Goal: Transaction & Acquisition: Book appointment/travel/reservation

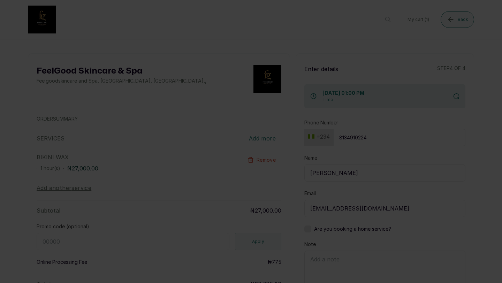
scroll to position [61, 0]
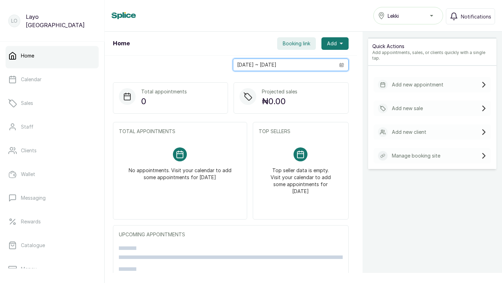
click at [280, 64] on input "[DATE] ~ [DATE]" at bounding box center [284, 65] width 102 height 12
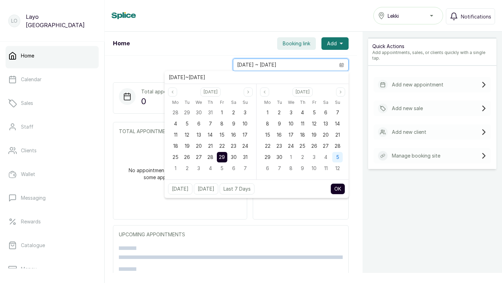
click at [224, 113] on div "1" at bounding box center [222, 112] width 10 height 10
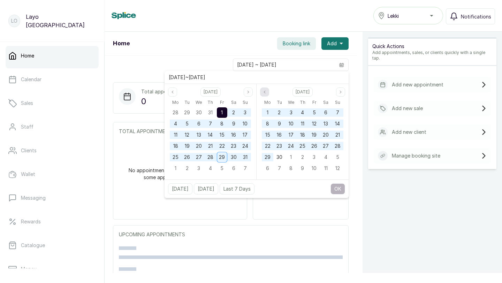
click at [265, 92] on icon "page previous" at bounding box center [264, 92] width 4 height 4
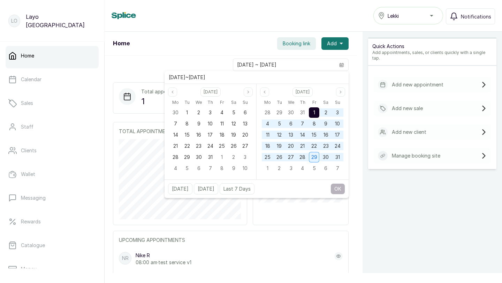
click at [313, 158] on span "29" at bounding box center [314, 157] width 6 height 6
click at [249, 92] on icon "page next" at bounding box center [248, 92] width 4 height 4
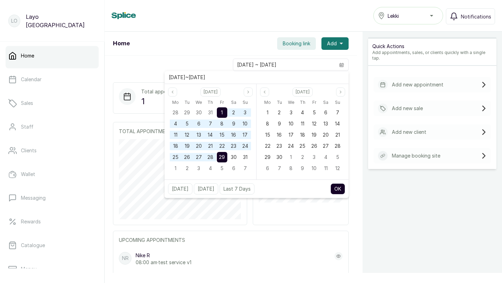
click at [222, 111] on span "1" at bounding box center [222, 112] width 2 height 6
click at [266, 94] on icon "page previous" at bounding box center [264, 92] width 4 height 4
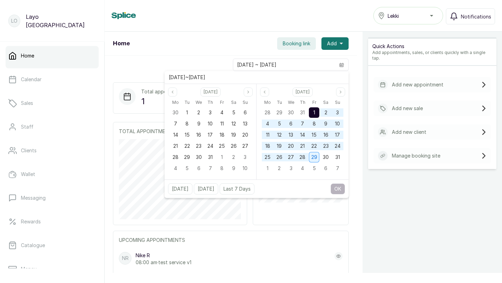
click at [315, 158] on span "29" at bounding box center [314, 157] width 6 height 6
click at [247, 90] on icon "page next" at bounding box center [248, 92] width 4 height 4
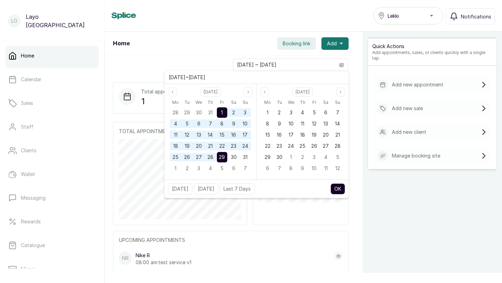
click at [219, 109] on div "1" at bounding box center [222, 112] width 10 height 10
click at [267, 108] on div "1" at bounding box center [267, 112] width 10 height 10
click at [246, 159] on span "31" at bounding box center [245, 157] width 5 height 6
click at [224, 112] on div "1" at bounding box center [222, 112] width 10 height 10
click at [270, 112] on div "1" at bounding box center [267, 112] width 10 height 10
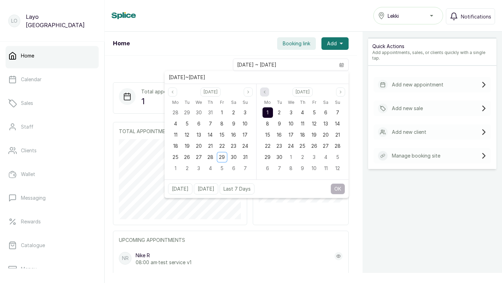
click at [262, 92] on icon "page previous" at bounding box center [264, 92] width 4 height 4
click at [317, 157] on span "29" at bounding box center [314, 157] width 6 height 6
click at [219, 155] on div "1" at bounding box center [222, 157] width 10 height 10
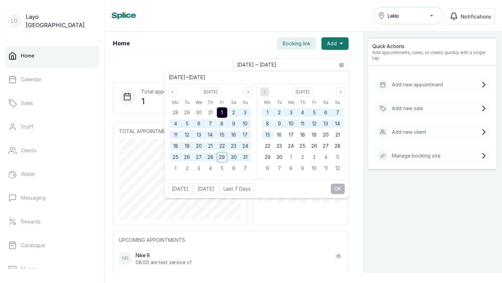
click at [266, 94] on icon "page previous" at bounding box center [264, 92] width 4 height 4
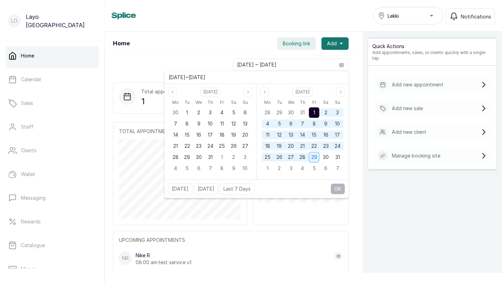
click at [314, 160] on div "29" at bounding box center [314, 157] width 10 height 10
click at [337, 188] on button "OK" at bounding box center [337, 188] width 15 height 11
type input "01/08/2025 ~ 29/08/2025"
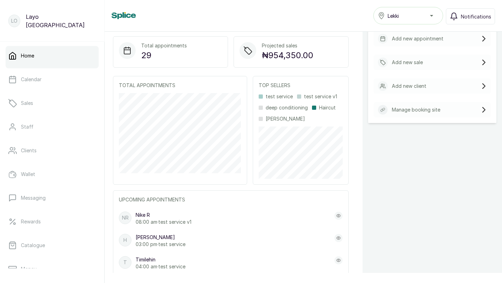
scroll to position [69, 0]
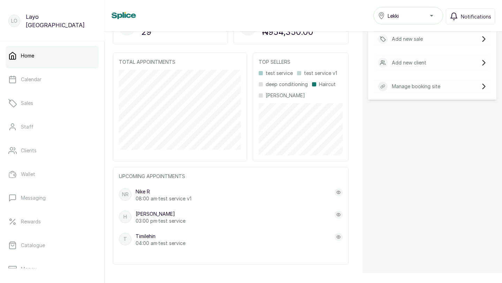
click at [339, 215] on icon at bounding box center [338, 214] width 4 height 3
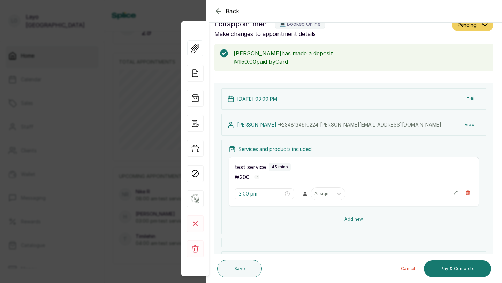
scroll to position [0, 0]
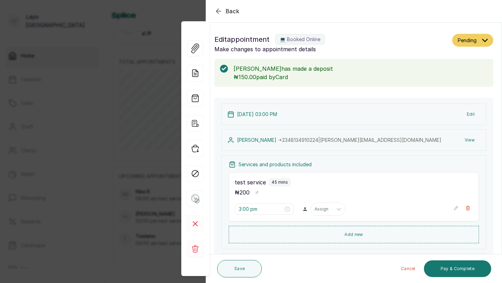
click at [218, 13] on icon "button" at bounding box center [218, 11] width 5 height 5
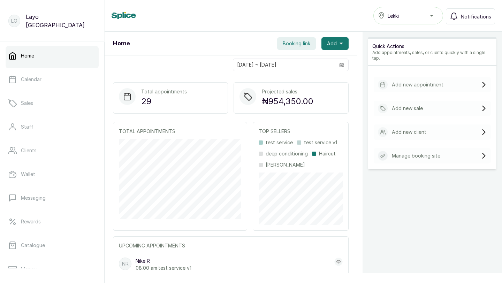
click at [295, 46] on span "Booking link" at bounding box center [297, 43] width 28 height 7
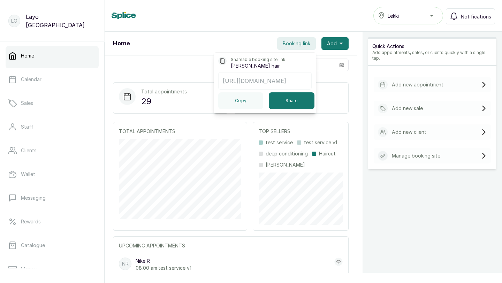
click at [240, 84] on p "https://app.withsplice.com/s/hairmpire" at bounding box center [265, 81] width 84 height 8
click at [236, 43] on div "Home Booking link Shareable booking site link Layos hair https://app.withsplice…" at bounding box center [231, 44] width 252 height 24
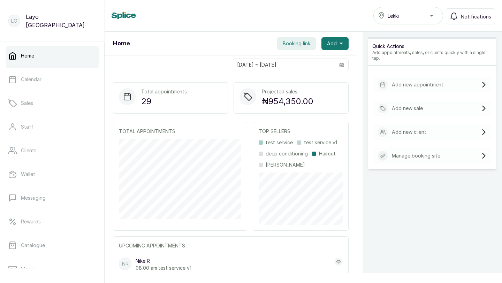
click at [291, 45] on span "Booking link" at bounding box center [297, 43] width 28 height 7
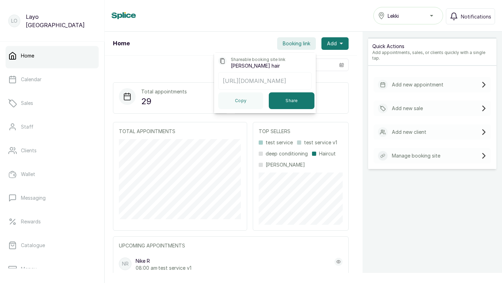
click at [269, 79] on p "https://app.withsplice.com/s/hairmpire" at bounding box center [265, 81] width 84 height 8
click at [291, 82] on p "https://app.withsplice.com/s/hairmpire" at bounding box center [265, 81] width 84 height 8
click at [284, 101] on button "Share" at bounding box center [292, 100] width 46 height 17
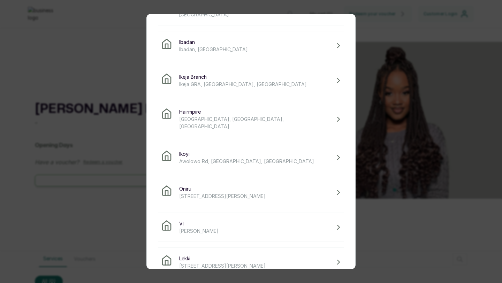
scroll to position [93, 0]
click at [212, 260] on span "14 Adeola Hopewell St, Eti-Osa 101241, Lagos" at bounding box center [222, 263] width 86 height 7
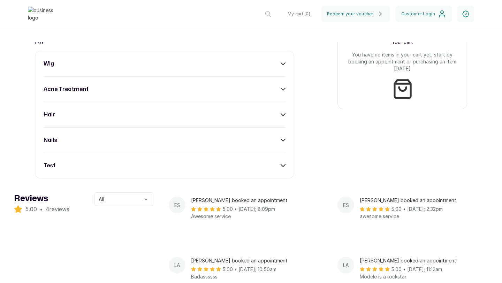
scroll to position [291, 0]
click at [281, 167] on icon at bounding box center [283, 165] width 5 height 5
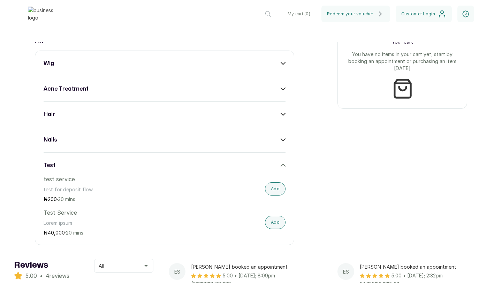
click at [339, 166] on div "Your cart You have no items in your cart yet, start by booking an appointment o…" at bounding box center [402, 99] width 130 height 139
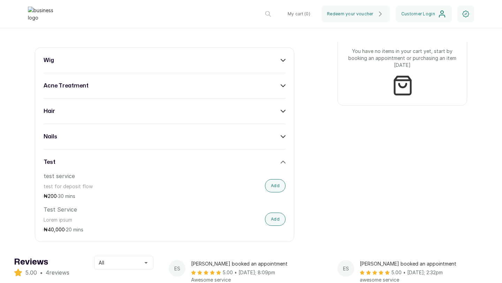
scroll to position [293, 0]
click at [279, 190] on button "Add" at bounding box center [275, 186] width 21 height 13
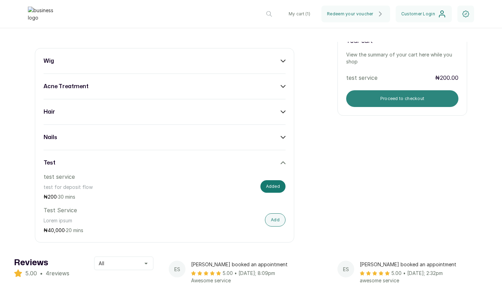
click at [363, 102] on button "Proceed to checkout" at bounding box center [402, 98] width 112 height 17
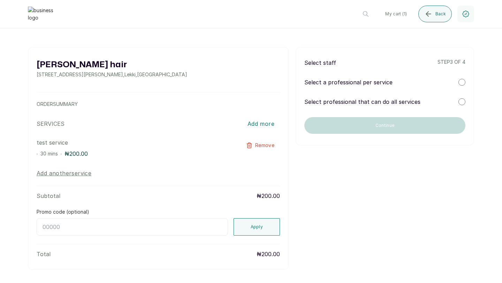
scroll to position [0, 0]
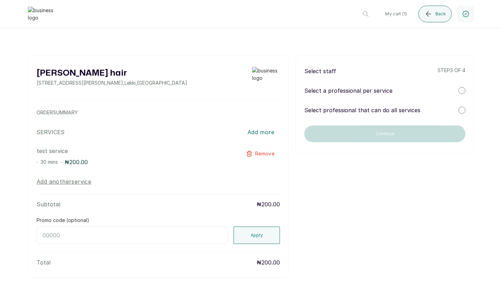
click at [459, 90] on div at bounding box center [461, 90] width 7 height 7
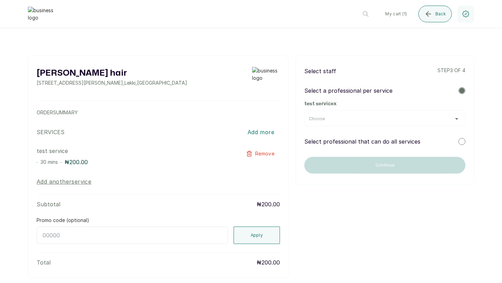
click at [461, 140] on div at bounding box center [461, 141] width 7 height 7
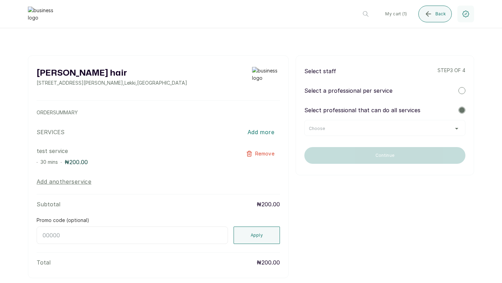
click at [422, 139] on div "Select staff step 3 of 4 Select a professional per service Select professional …" at bounding box center [385, 115] width 178 height 120
click at [424, 137] on div "Select staff step 3 of 4 Select a professional per service Select professional …" at bounding box center [385, 115] width 178 height 120
click at [422, 129] on div "Choose" at bounding box center [385, 129] width 152 height 6
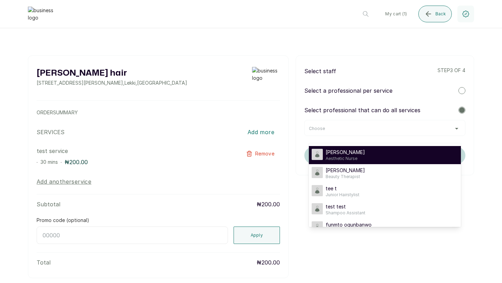
click at [380, 159] on div "Gabriel Staff Aesthetic Nurse" at bounding box center [385, 155] width 146 height 13
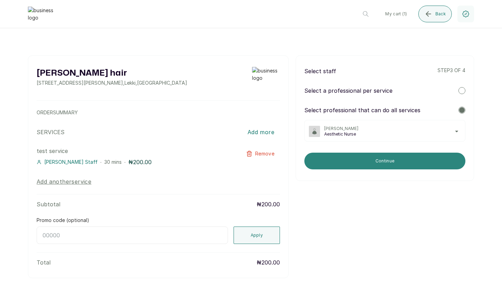
click at [345, 160] on button "Continue" at bounding box center [384, 161] width 161 height 17
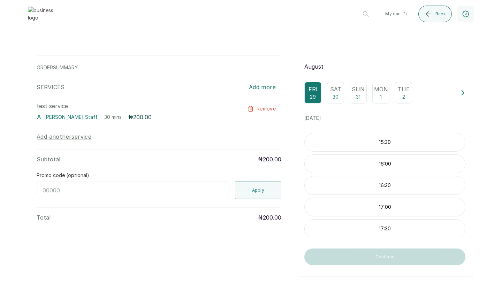
scroll to position [46, 0]
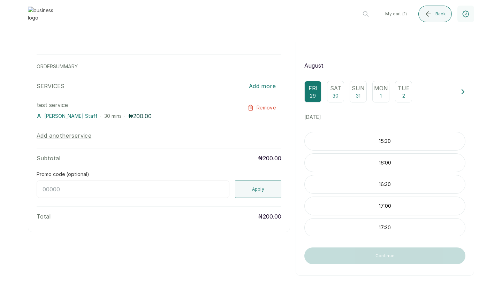
click at [334, 97] on p "30" at bounding box center [336, 95] width 6 height 7
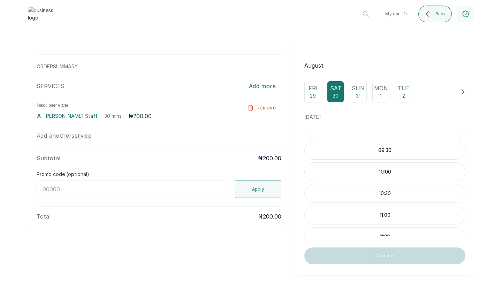
click at [376, 170] on p "10:00" at bounding box center [385, 171] width 160 height 7
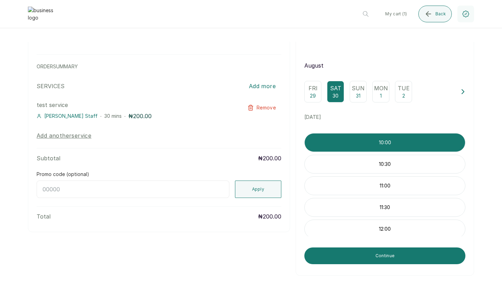
scroll to position [97, 0]
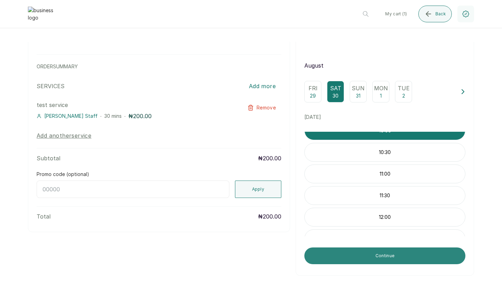
click at [367, 254] on button "Continue" at bounding box center [384, 255] width 161 height 17
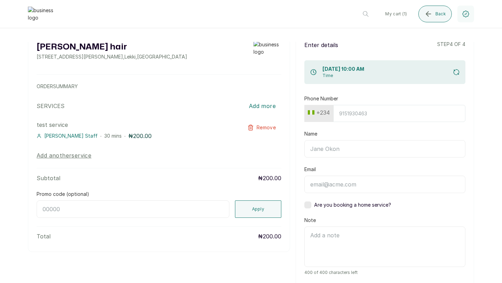
scroll to position [0, 0]
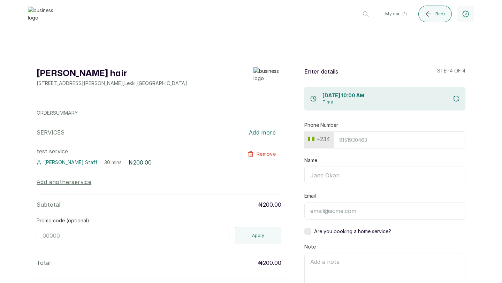
click at [347, 140] on input "Phone Number" at bounding box center [399, 139] width 132 height 17
type input "8134910224"
type input "[PERSON_NAME]"
type input "[PERSON_NAME][EMAIL_ADDRESS][DOMAIN_NAME]"
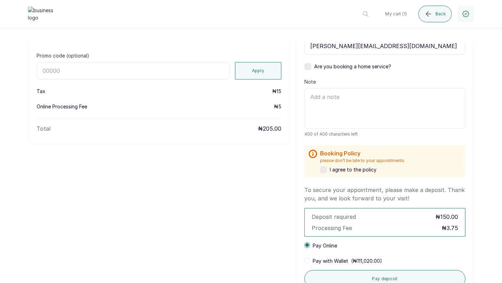
scroll to position [185, 0]
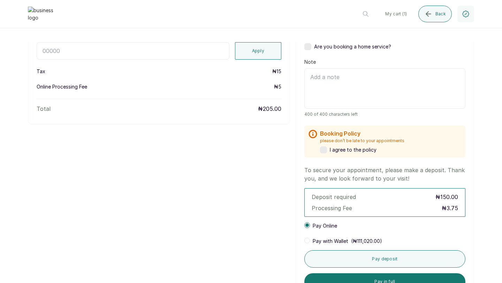
type input "8134910224"
click at [325, 151] on label at bounding box center [323, 149] width 7 height 7
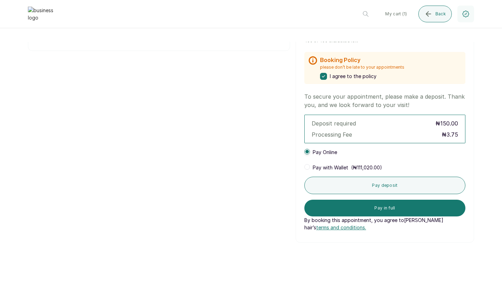
scroll to position [257, 0]
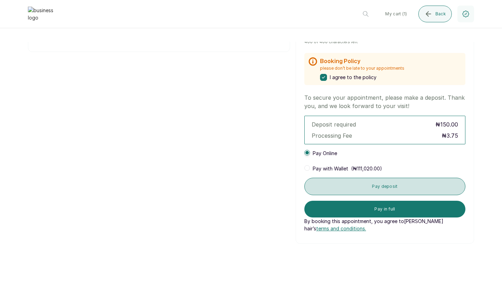
click at [375, 189] on button "Pay deposit" at bounding box center [384, 186] width 161 height 17
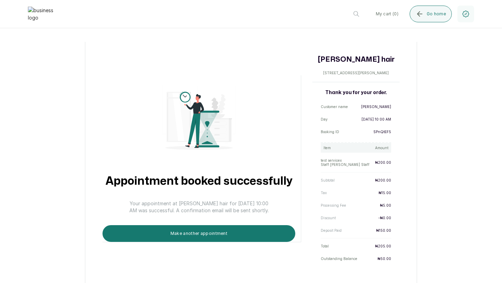
scroll to position [39, 0]
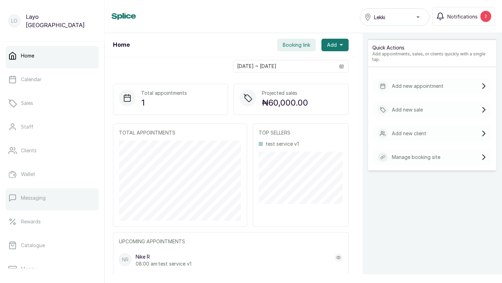
click at [36, 200] on p "Messaging" at bounding box center [33, 197] width 25 height 7
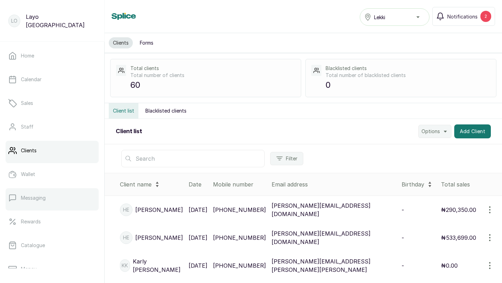
click at [43, 197] on p "Messaging" at bounding box center [33, 197] width 25 height 7
